Goal: Find specific page/section: Find specific page/section

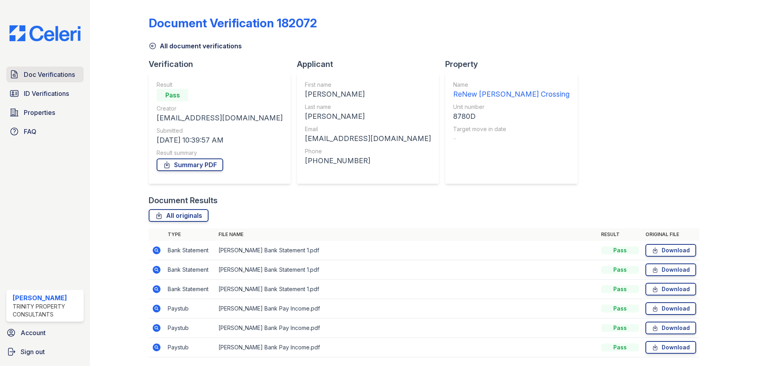
click at [61, 71] on span "Doc Verifications" at bounding box center [49, 75] width 51 height 10
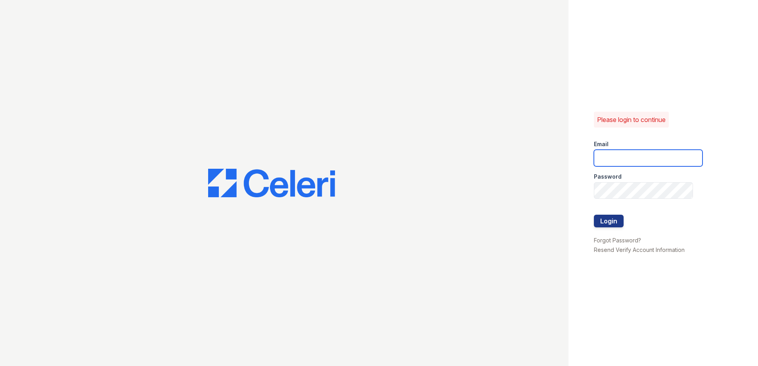
type input "[EMAIL_ADDRESS][DOMAIN_NAME]"
click at [604, 221] on button "Login" at bounding box center [609, 221] width 30 height 13
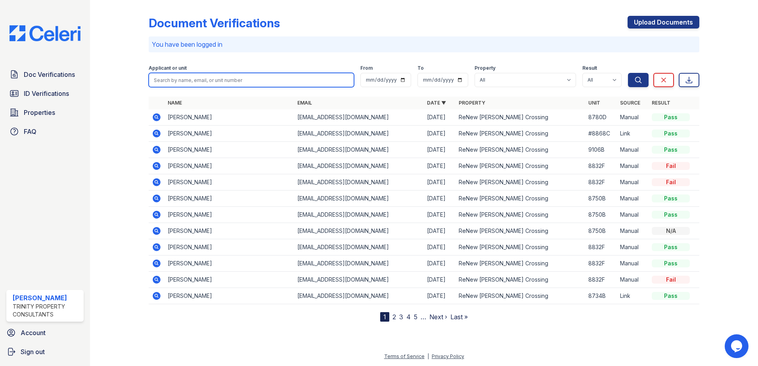
click at [240, 80] on input "search" at bounding box center [251, 80] width 205 height 14
type input "aliu"
click at [628, 73] on button "Search" at bounding box center [638, 80] width 21 height 14
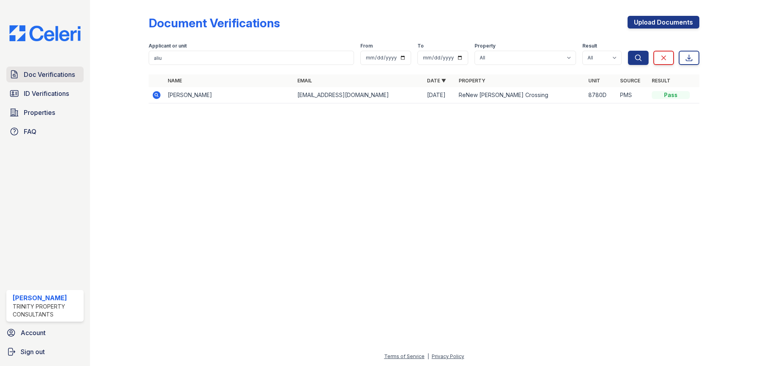
click at [59, 76] on span "Doc Verifications" at bounding box center [49, 75] width 51 height 10
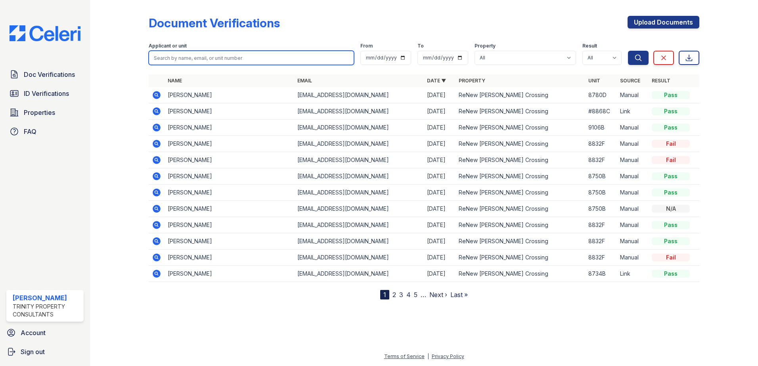
click at [179, 61] on input "search" at bounding box center [251, 58] width 205 height 14
type input "aliu"
click at [628, 51] on button "Search" at bounding box center [638, 58] width 21 height 14
